Goal: Check status: Check status

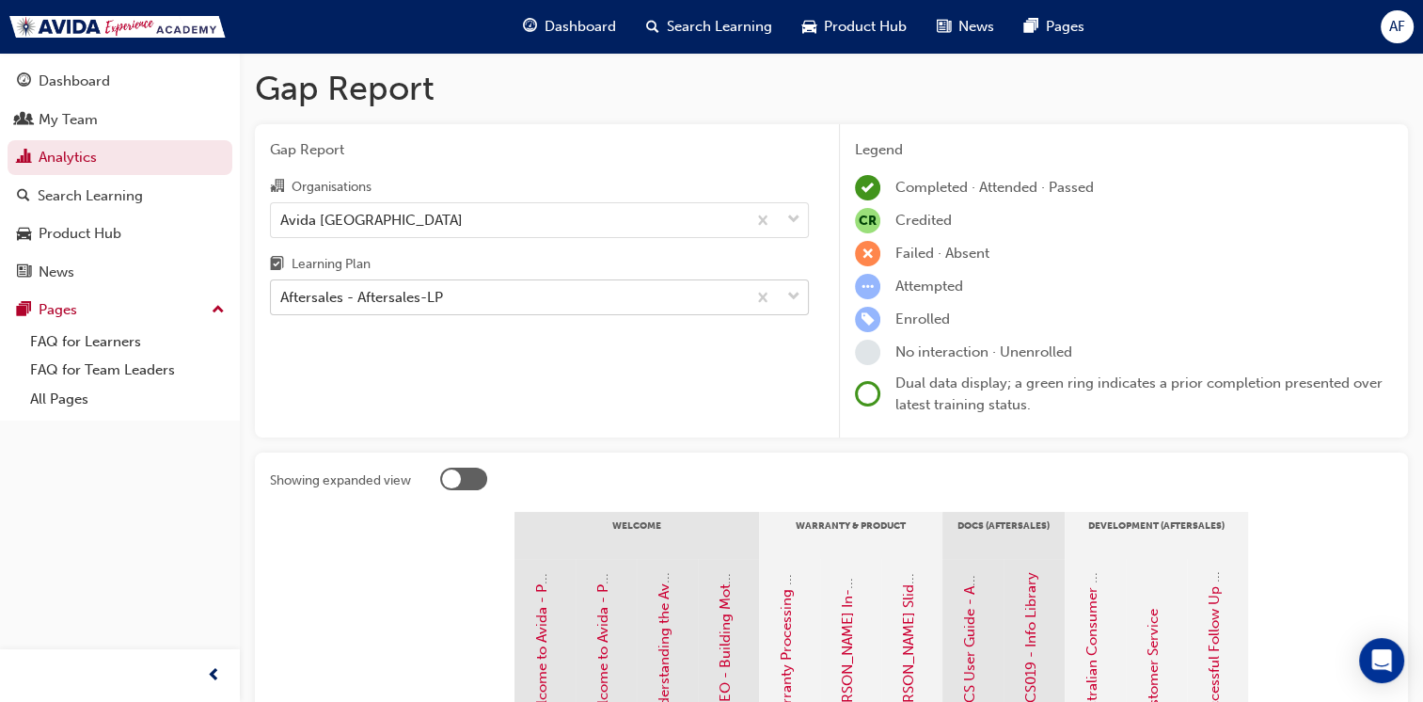
click at [538, 301] on div "Aftersales - Aftersales-LP" at bounding box center [508, 297] width 475 height 33
click at [282, 301] on input "Learning Plan Aftersales - Aftersales-LP" at bounding box center [281, 297] width 2 height 16
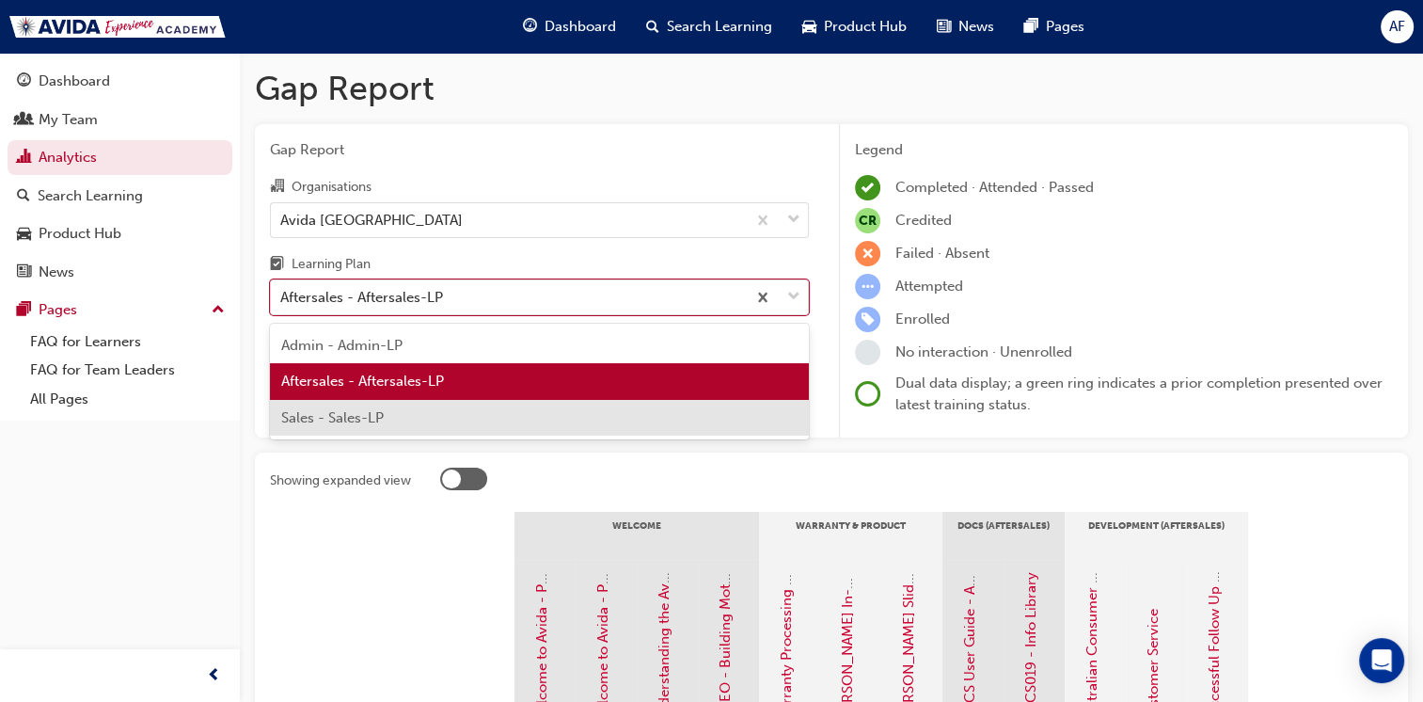
click at [408, 411] on div "Sales - Sales-LP" at bounding box center [539, 418] width 539 height 37
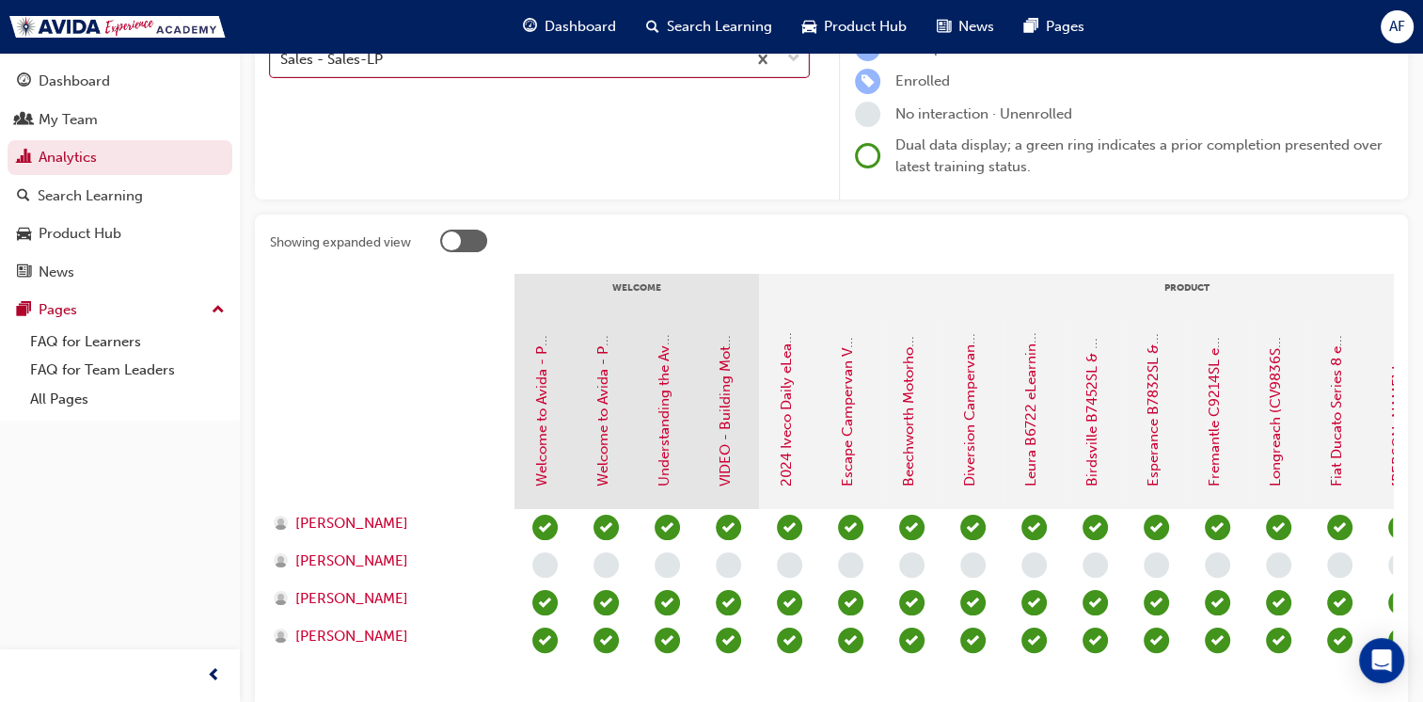
scroll to position [227, 0]
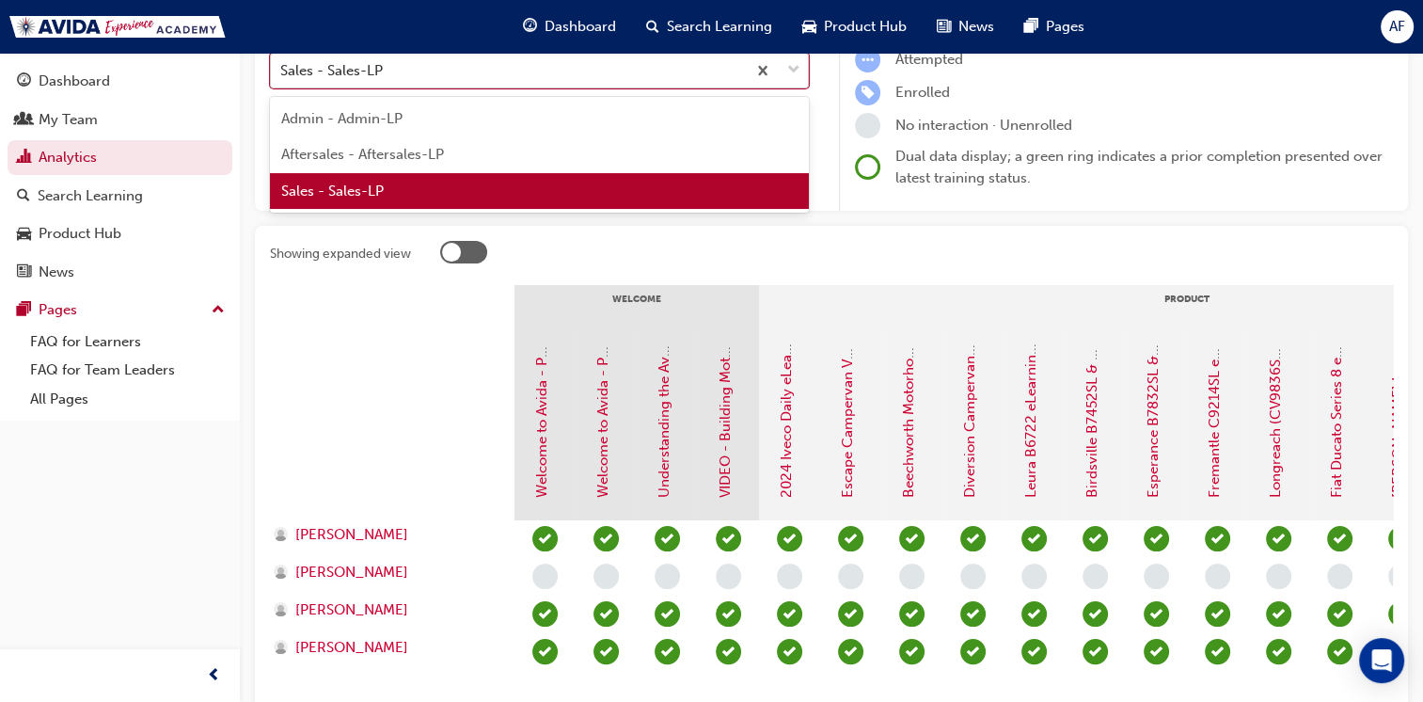
click at [405, 76] on div "Sales - Sales-LP" at bounding box center [508, 71] width 475 height 33
click at [282, 76] on input "Learning Plan option Sales - Sales-LP, selected. option Sales - Sales-LP focuse…" at bounding box center [281, 70] width 2 height 16
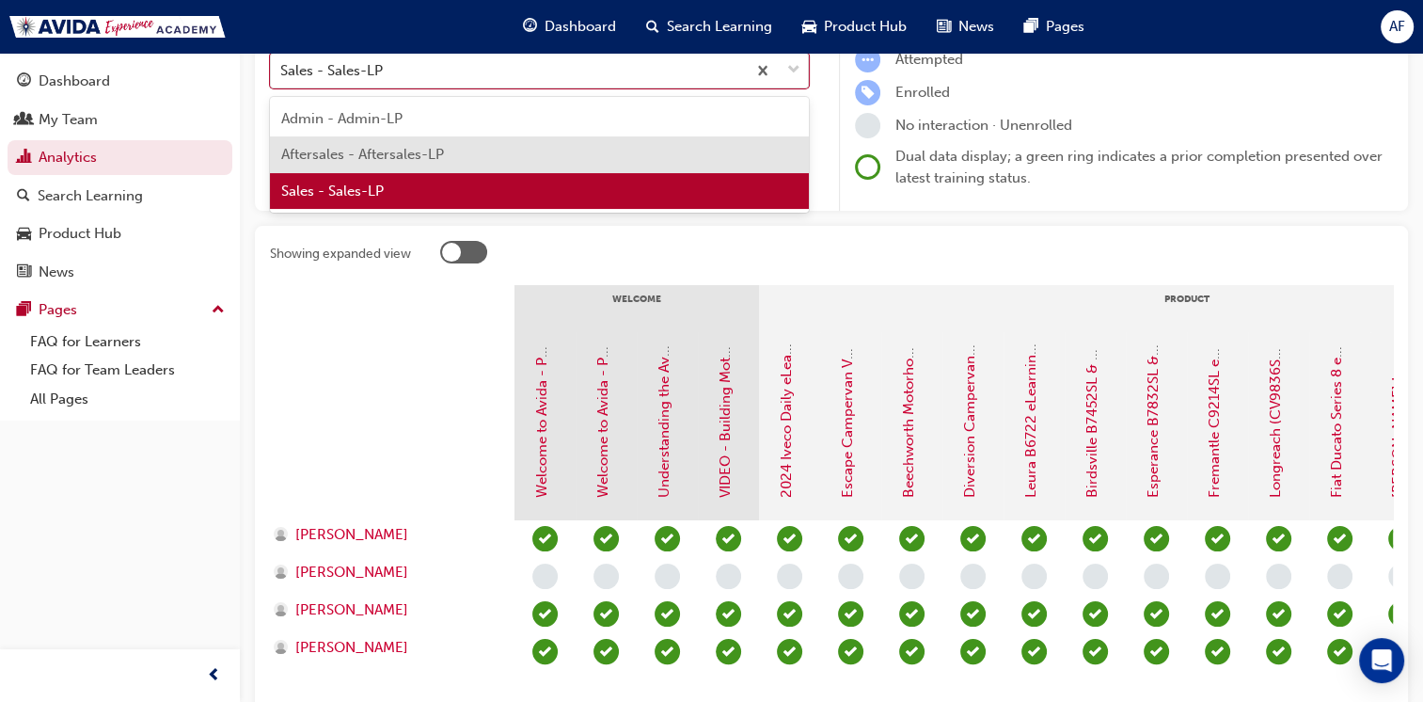
click at [373, 160] on span "Aftersales - Aftersales-LP" at bounding box center [362, 154] width 163 height 17
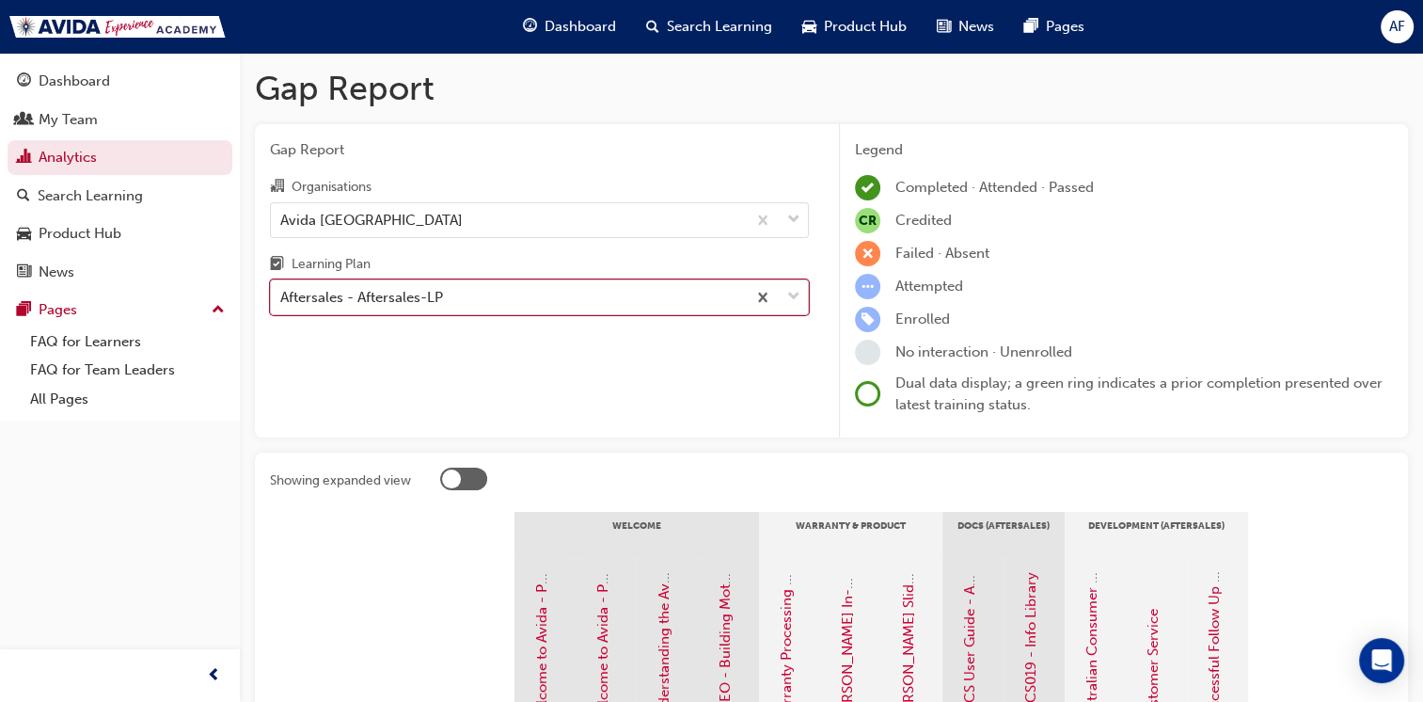
click at [516, 299] on div "Aftersales - Aftersales-LP" at bounding box center [508, 297] width 475 height 33
click at [282, 299] on input "Learning Plan option Aftersales - Aftersales-LP, selected. 0 results available.…" at bounding box center [281, 297] width 2 height 16
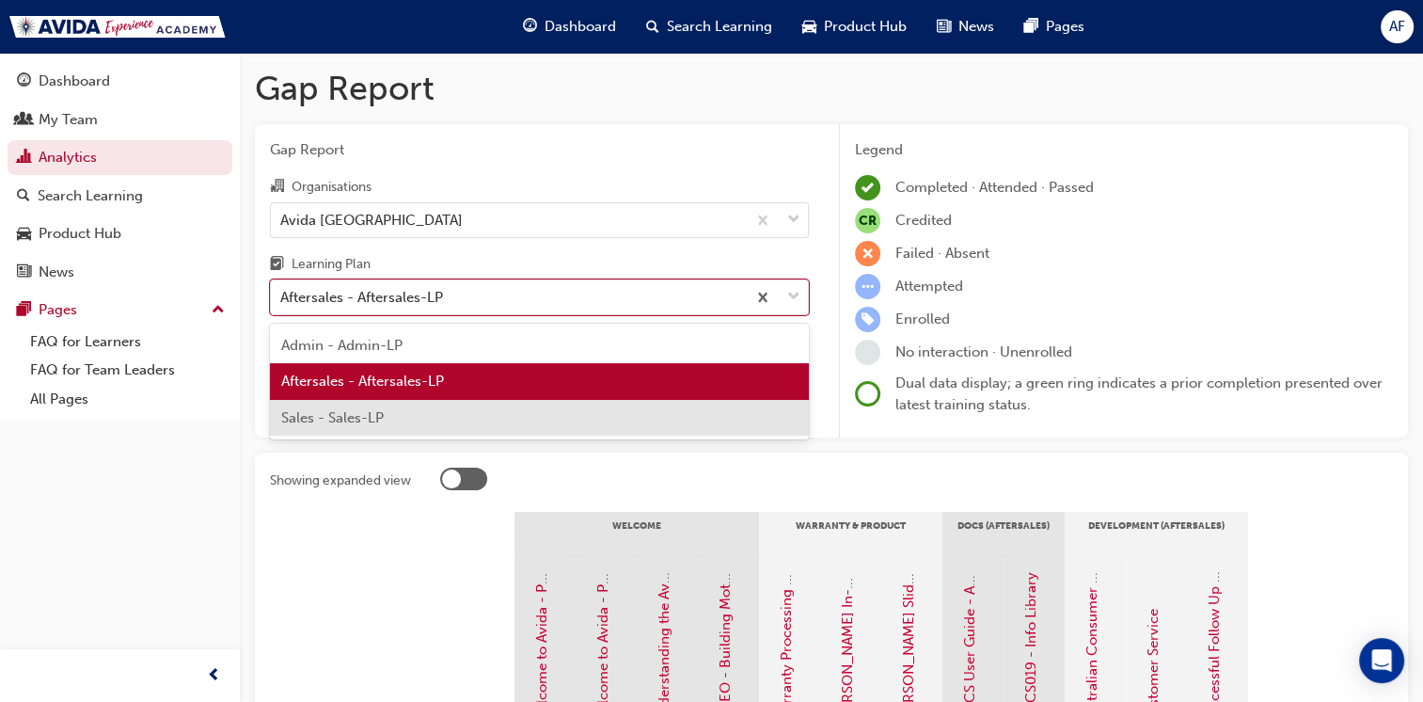
click at [365, 424] on span "Sales - Sales-LP" at bounding box center [332, 417] width 103 height 17
